Goal: Information Seeking & Learning: Learn about a topic

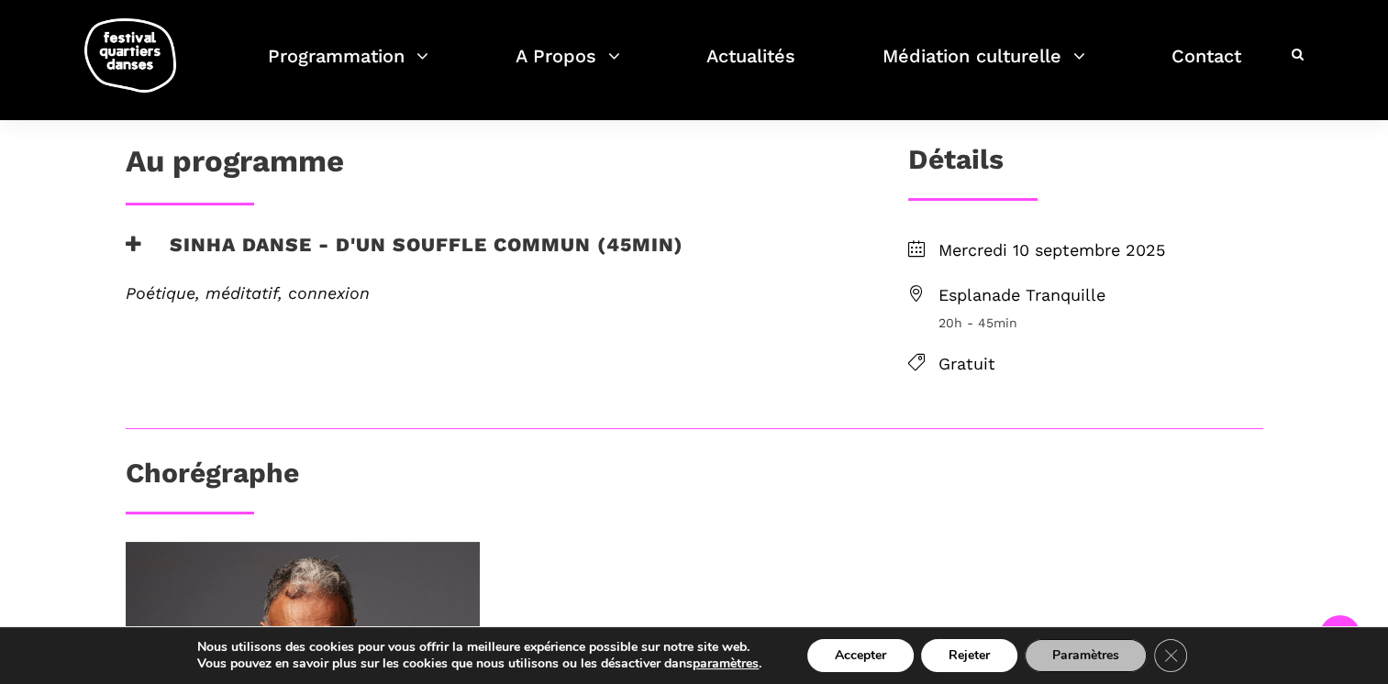
scroll to position [459, 0]
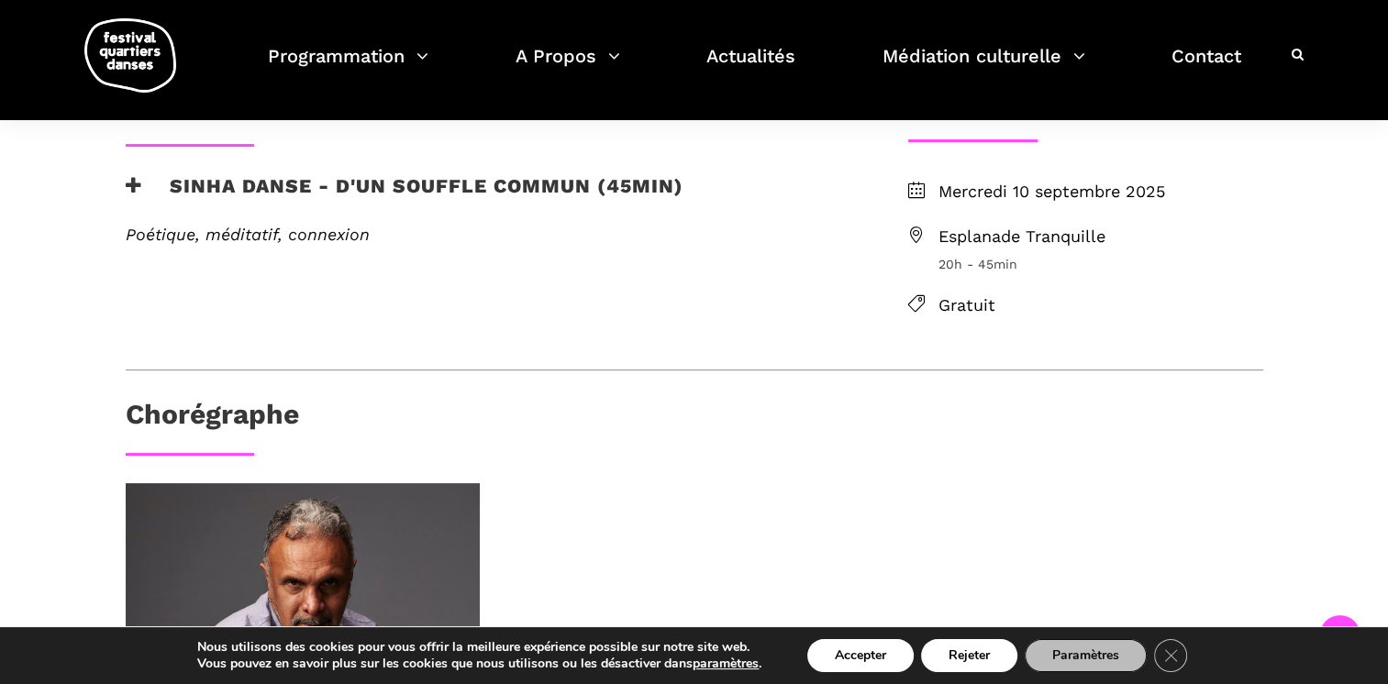
click at [278, 188] on h3 "Sinha Danse - D'un souffle commun (45min)" at bounding box center [405, 197] width 558 height 46
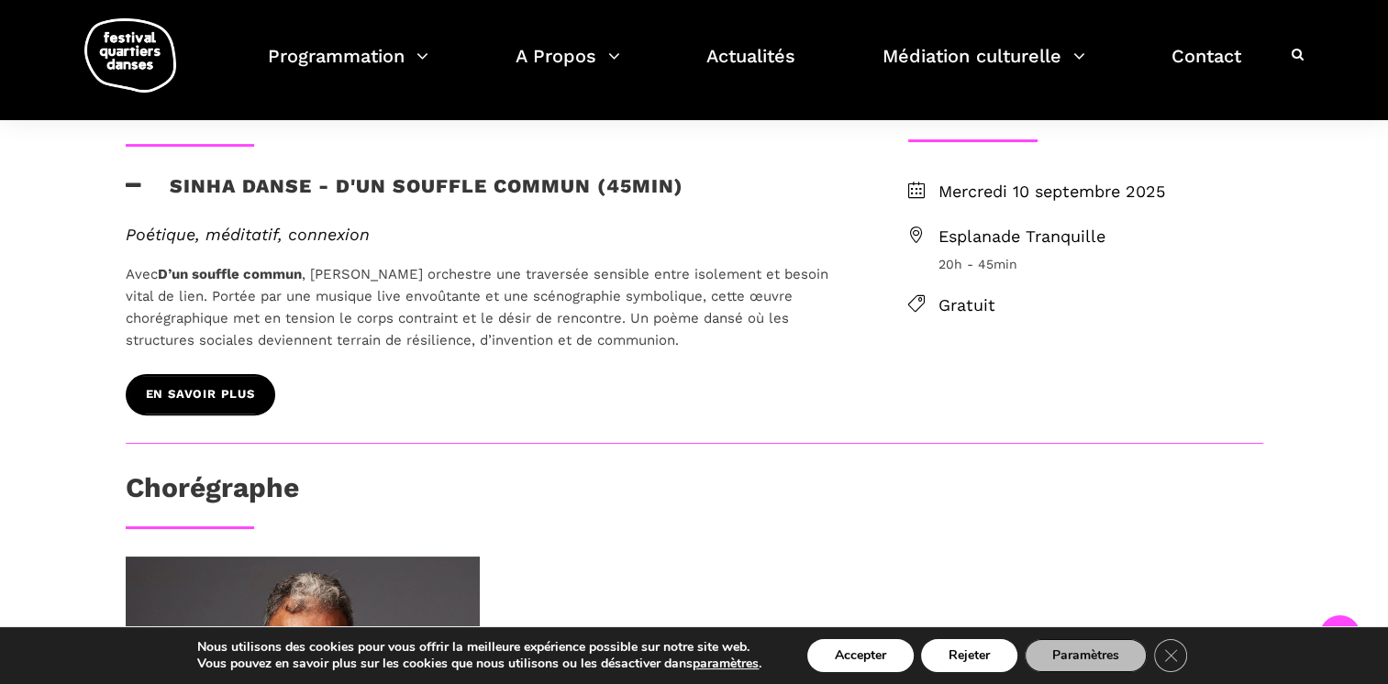
click at [234, 393] on span "EN SAVOIR PLUS" at bounding box center [200, 394] width 109 height 19
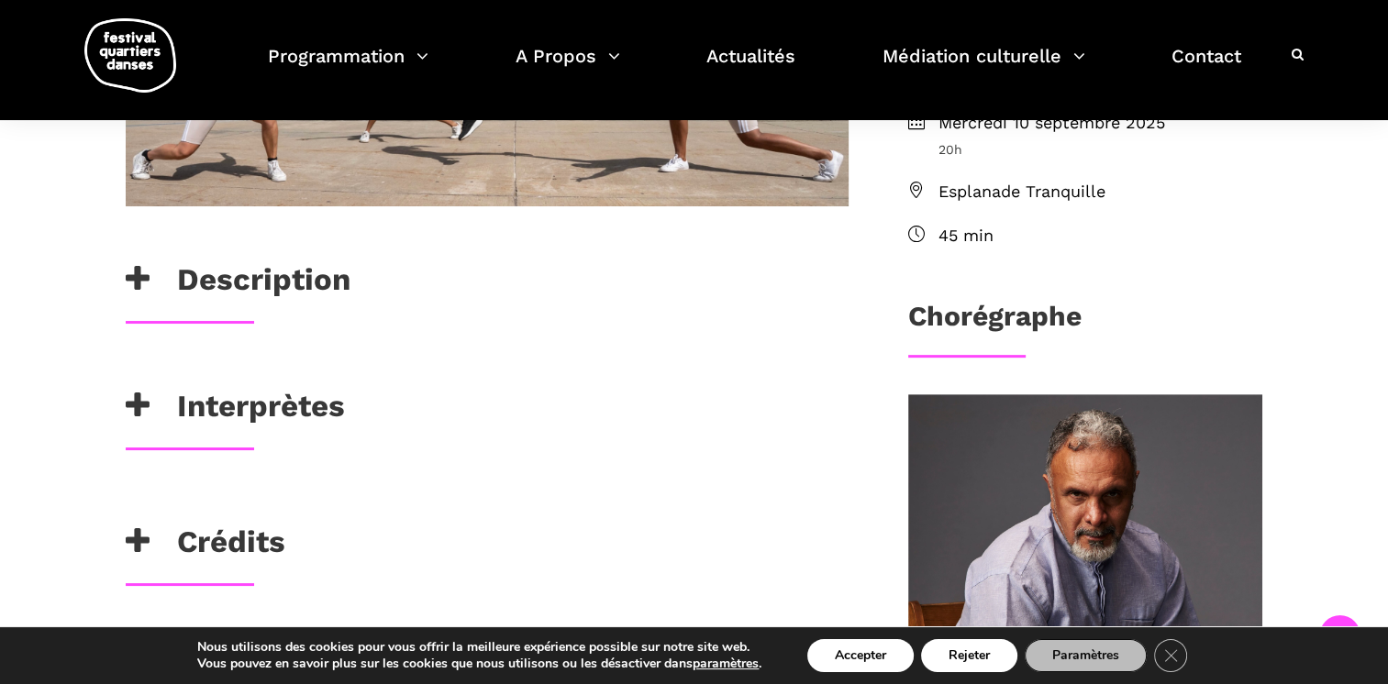
scroll to position [642, 0]
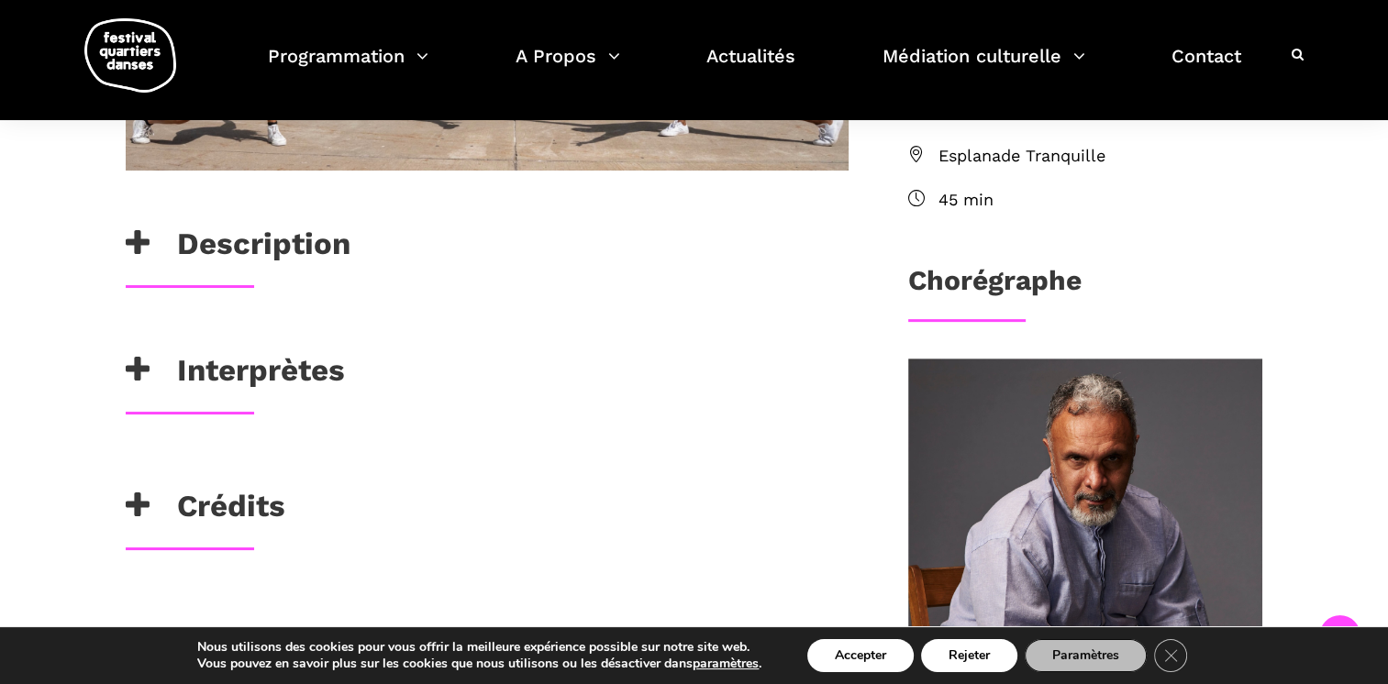
click at [327, 383] on h3 "Interprètes" at bounding box center [235, 375] width 219 height 46
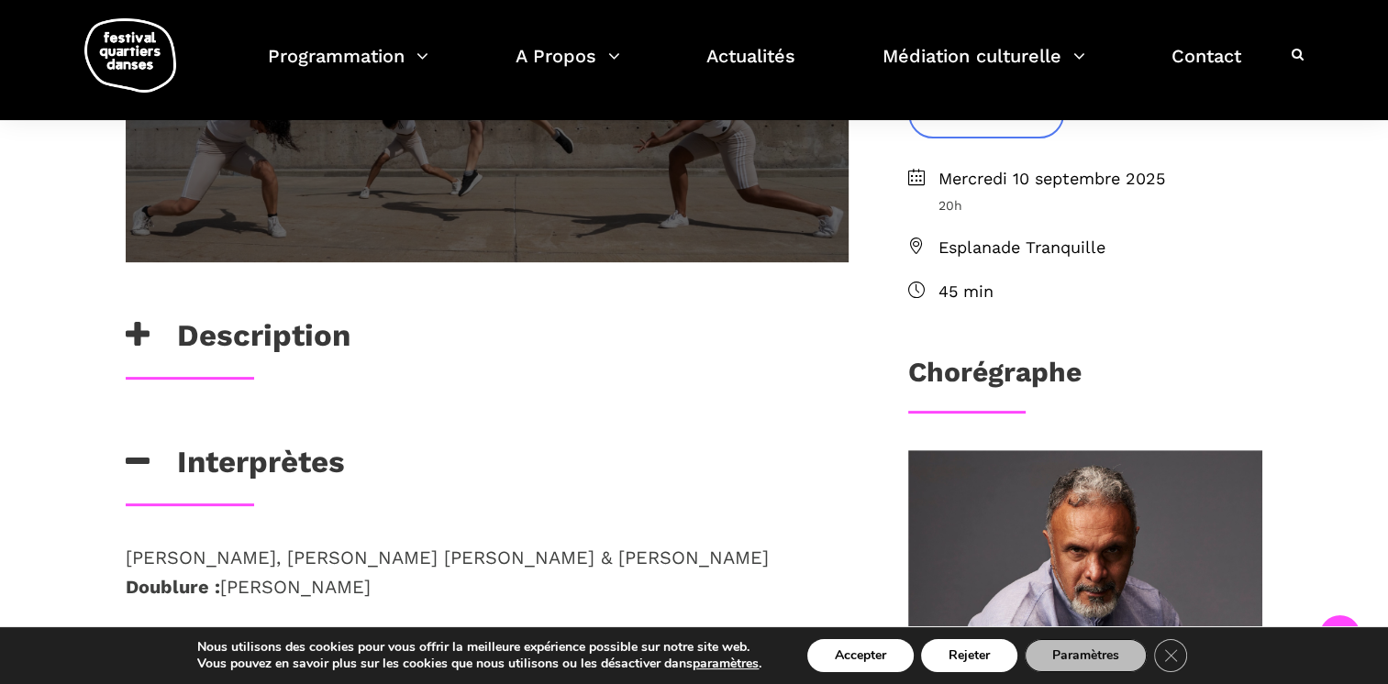
scroll to position [734, 0]
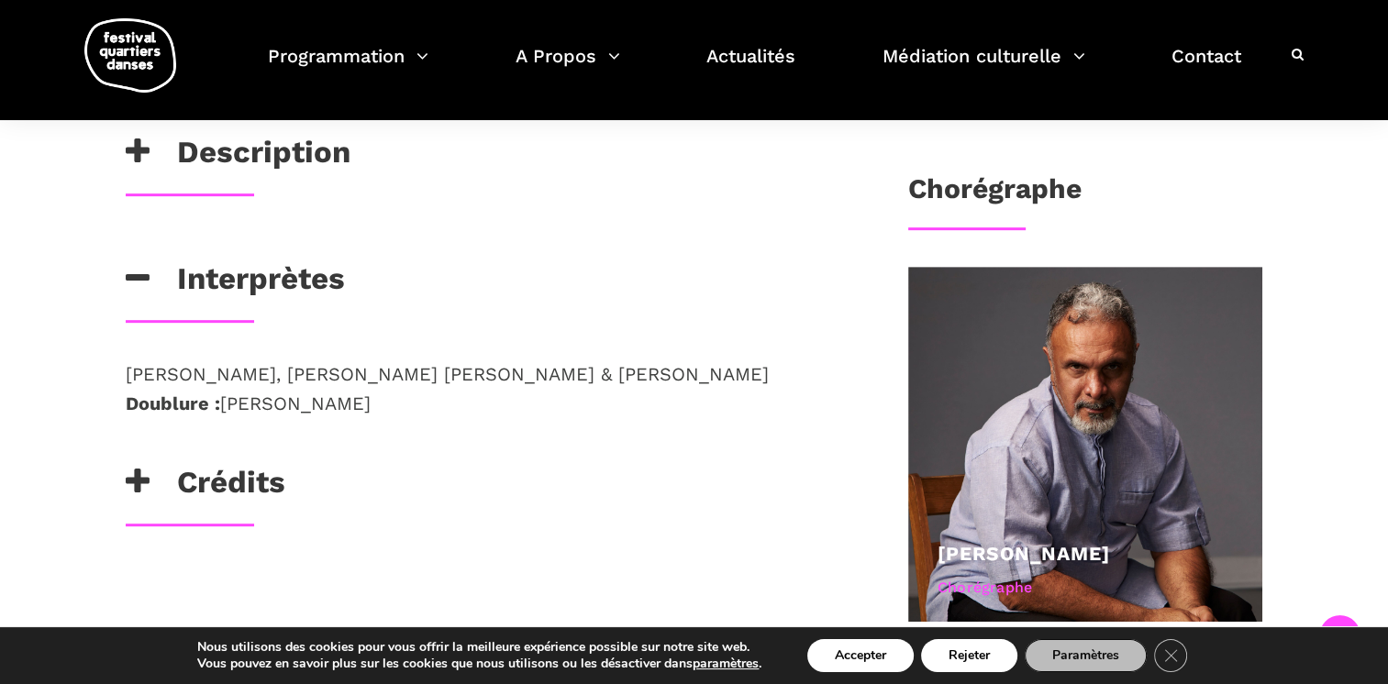
click at [291, 484] on div "Crédits" at bounding box center [487, 487] width 723 height 46
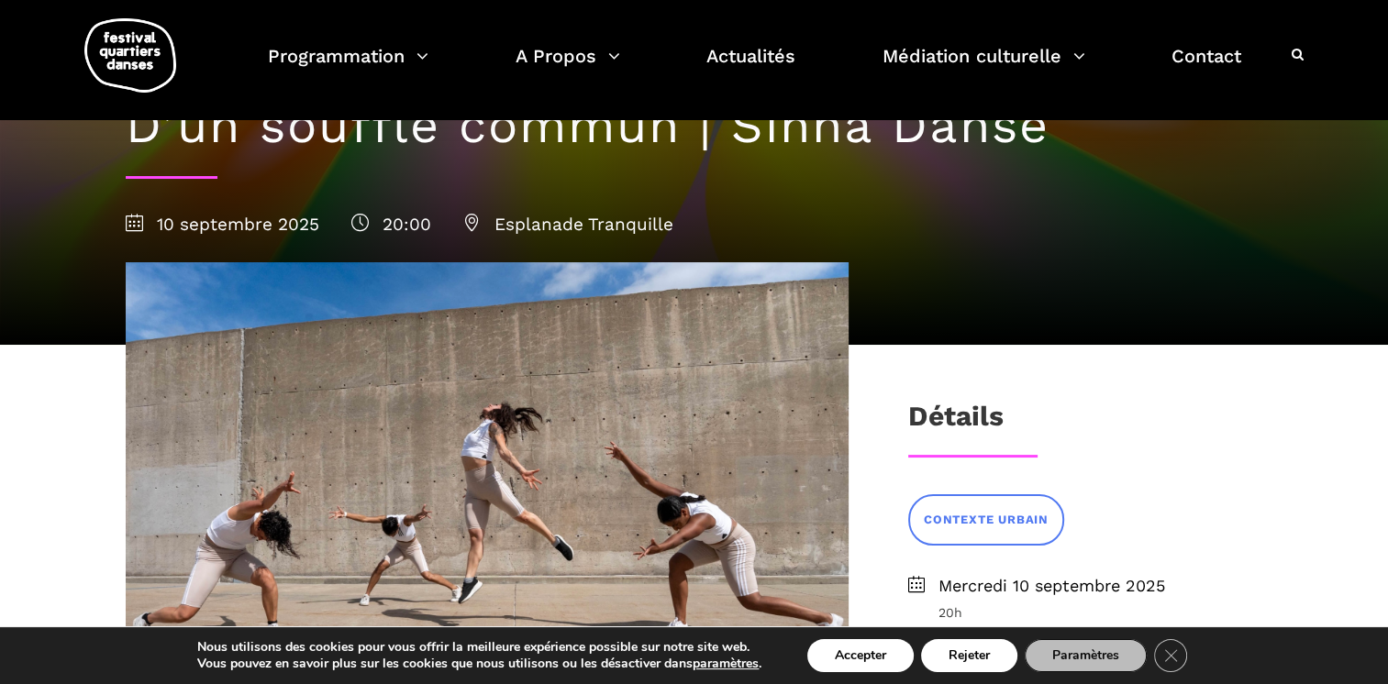
scroll to position [0, 0]
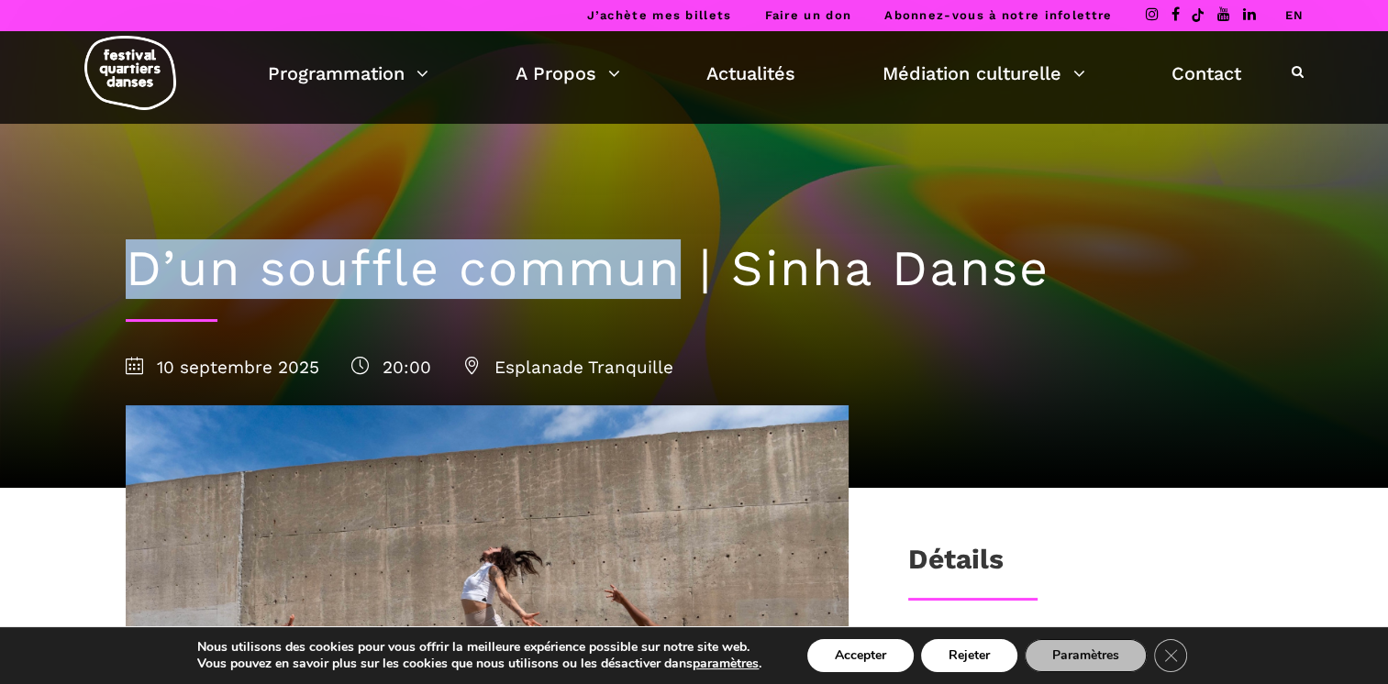
drag, startPoint x: 688, startPoint y: 273, endPoint x: 72, endPoint y: 216, distance: 618.1
click at [72, 216] on div "D’un souffle commun | Sinha Danse [DATE] 20:00 Esplanade Tranquille" at bounding box center [694, 244] width 1388 height 488
copy div "D’un souffle commun"
